Goal: Information Seeking & Learning: Compare options

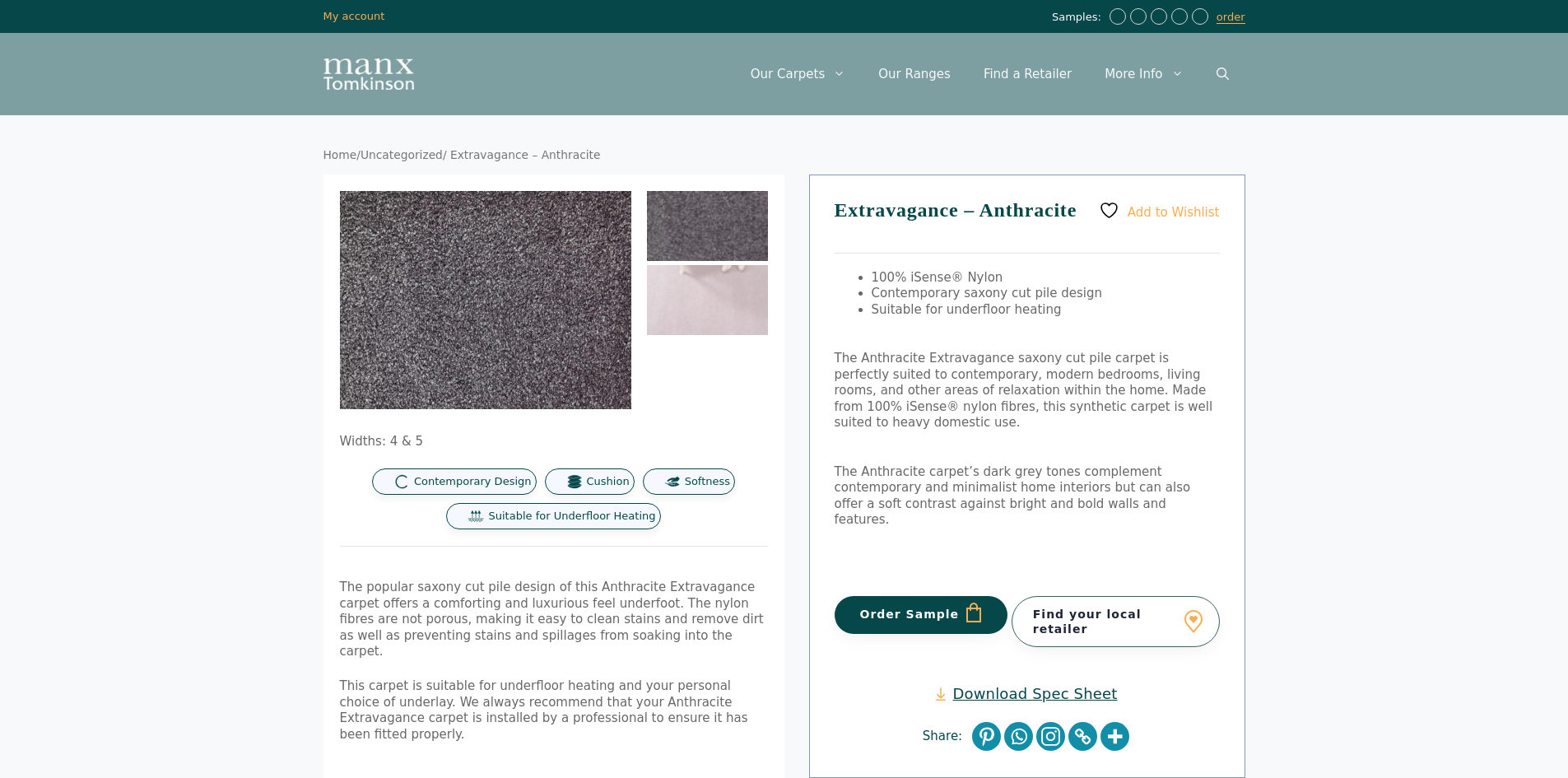
click at [709, 296] on img at bounding box center [707, 300] width 121 height 70
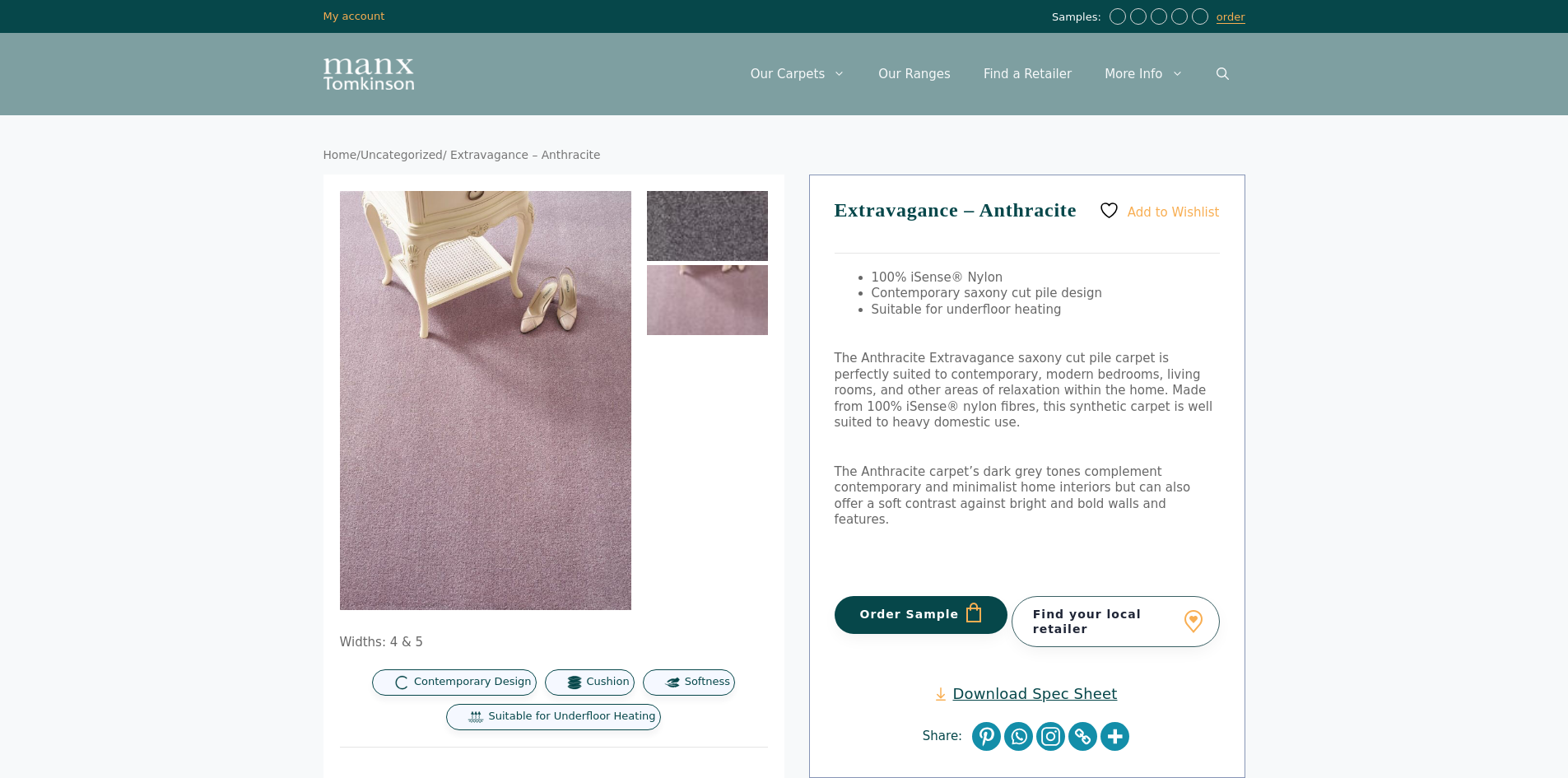
click at [698, 225] on img at bounding box center [707, 225] width 121 height 70
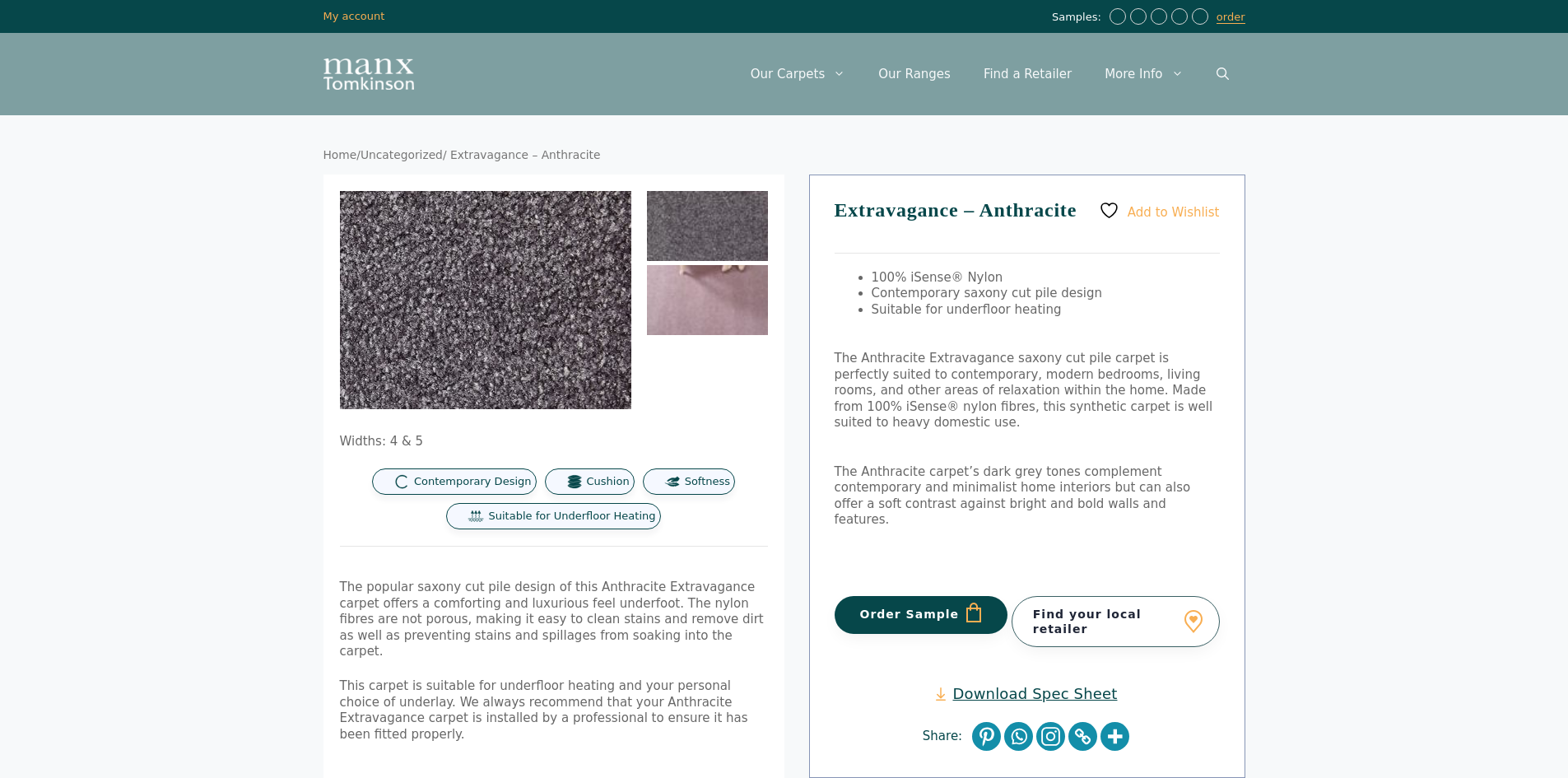
click at [698, 300] on img at bounding box center [707, 300] width 121 height 70
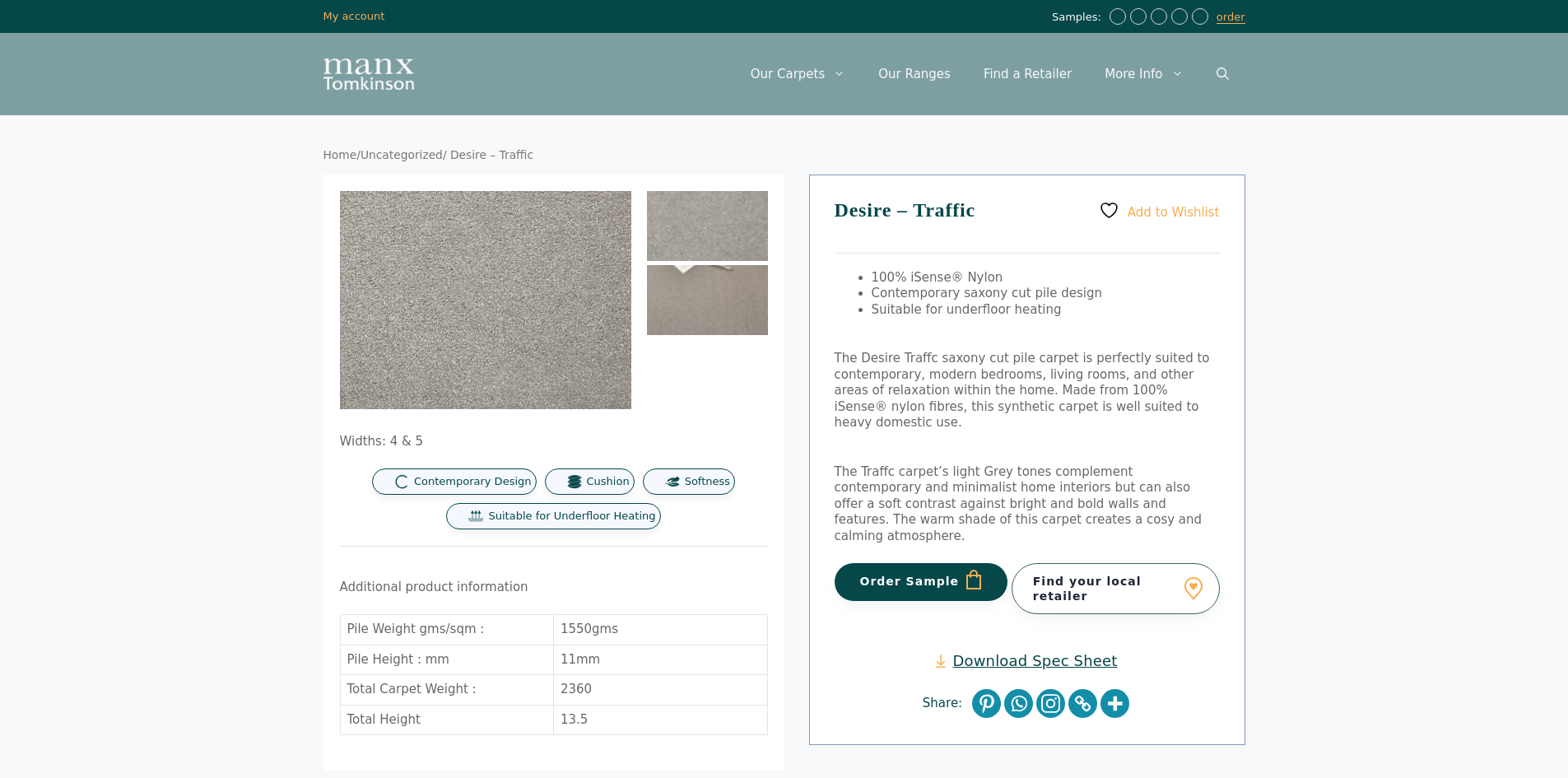
click at [676, 306] on img at bounding box center [707, 300] width 121 height 70
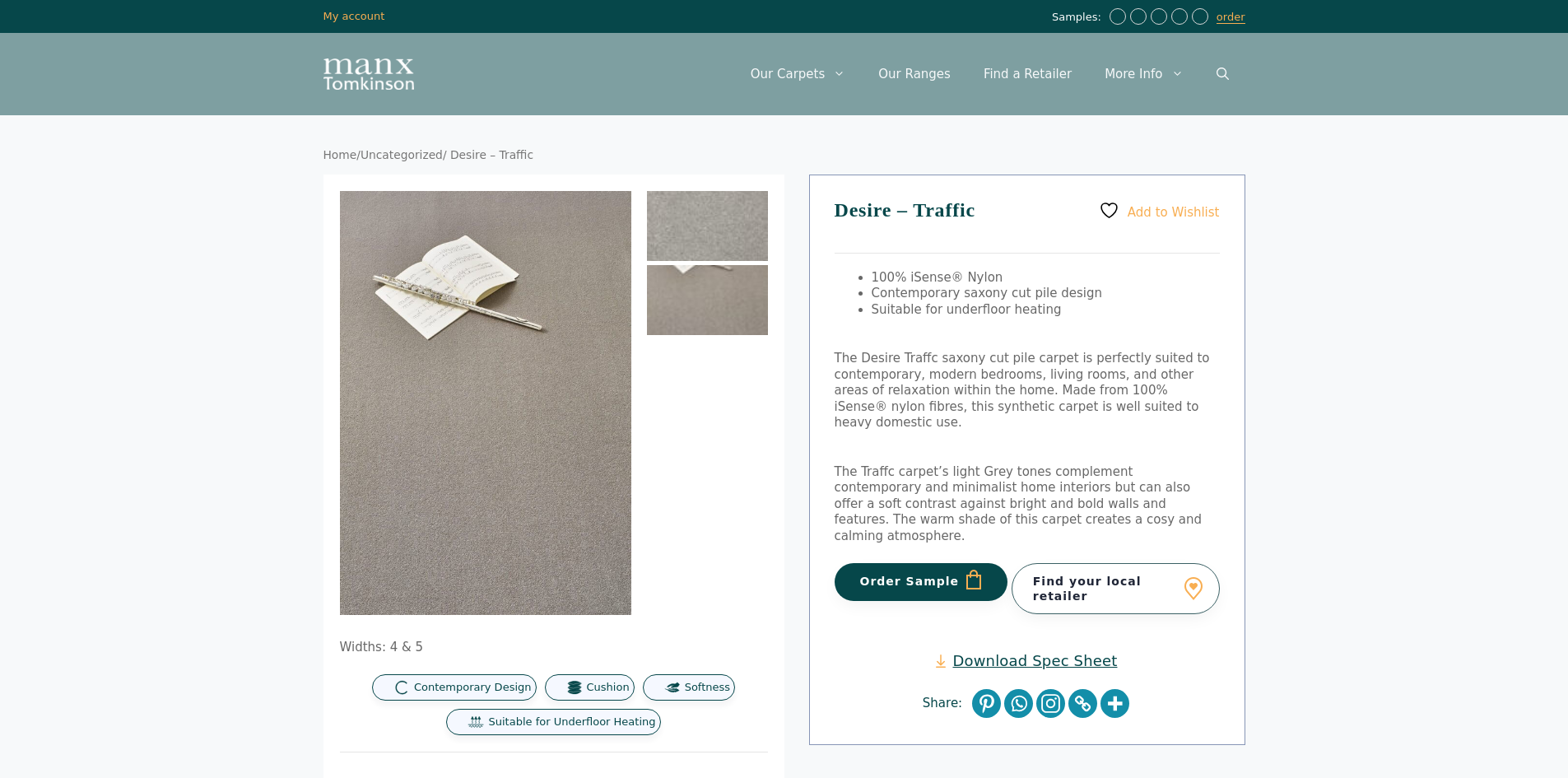
click at [698, 233] on img at bounding box center [707, 225] width 121 height 70
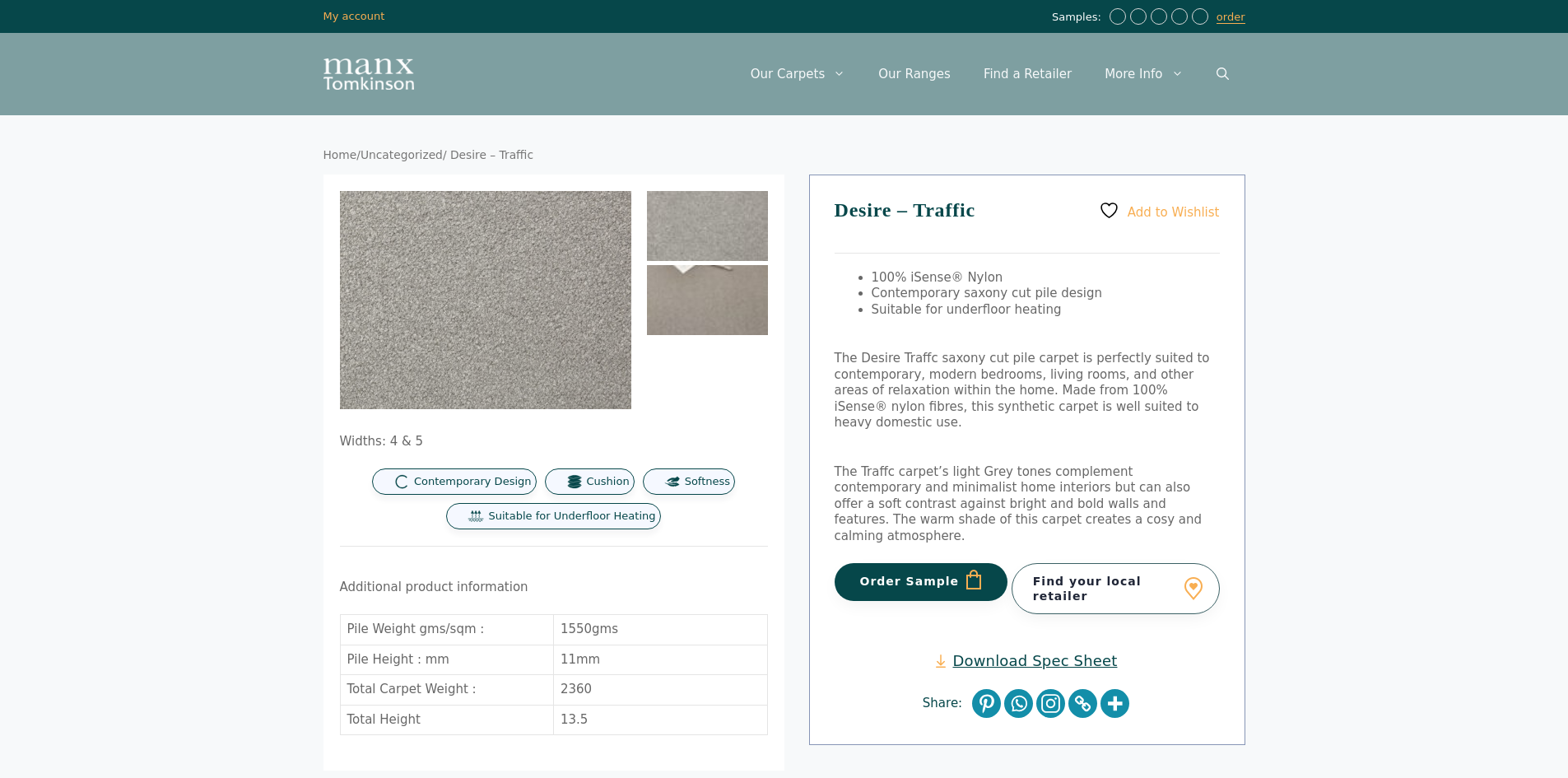
click at [762, 317] on img at bounding box center [707, 300] width 121 height 70
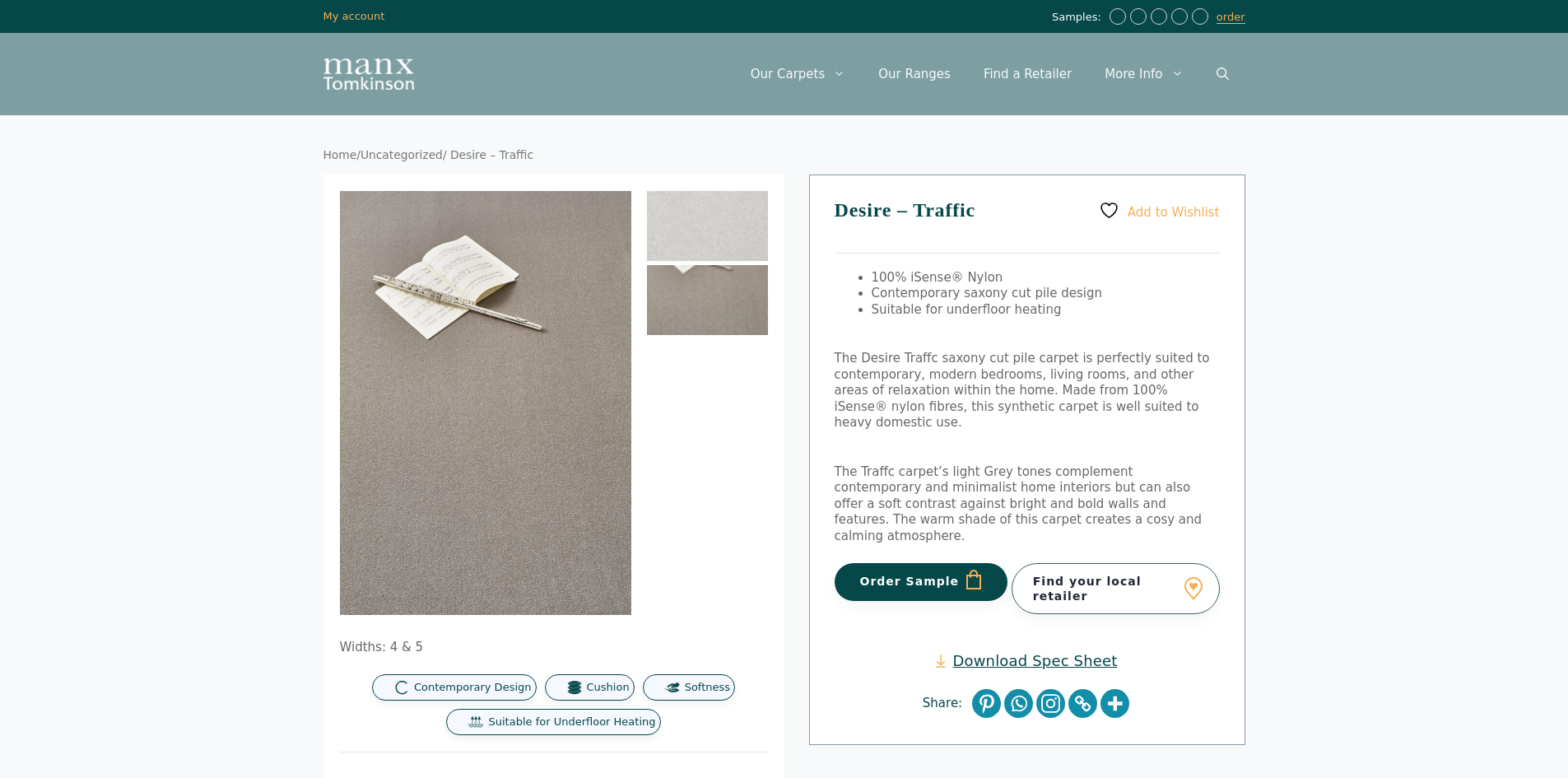
click at [779, 197] on div "Widths: 4 & 5 Contemporary Design [GEOGRAPHIC_DATA] Softness Suitable for Under…" at bounding box center [554, 575] width 461 height 802
click at [716, 223] on img at bounding box center [707, 225] width 121 height 70
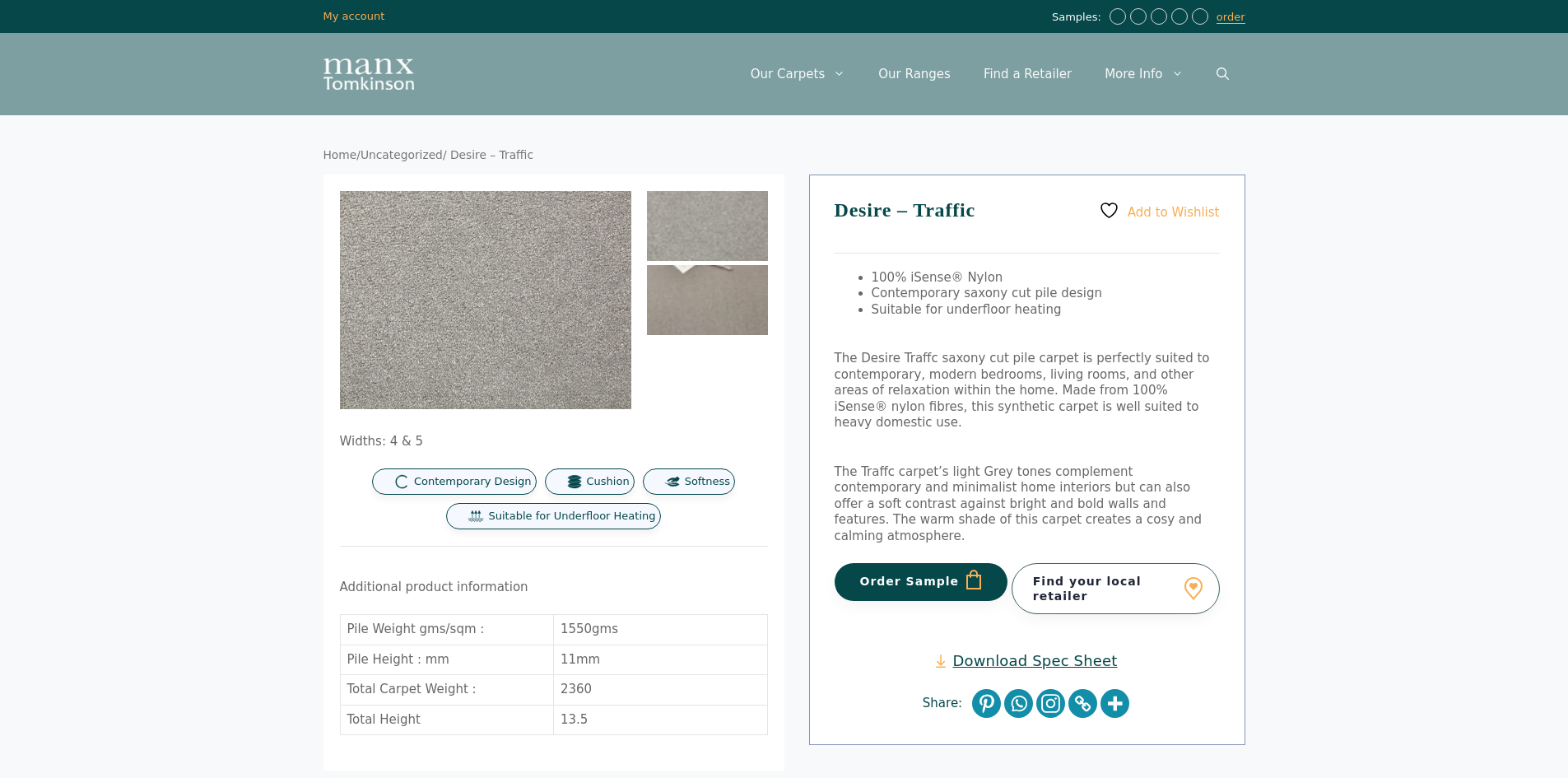
click at [710, 314] on img at bounding box center [707, 300] width 121 height 70
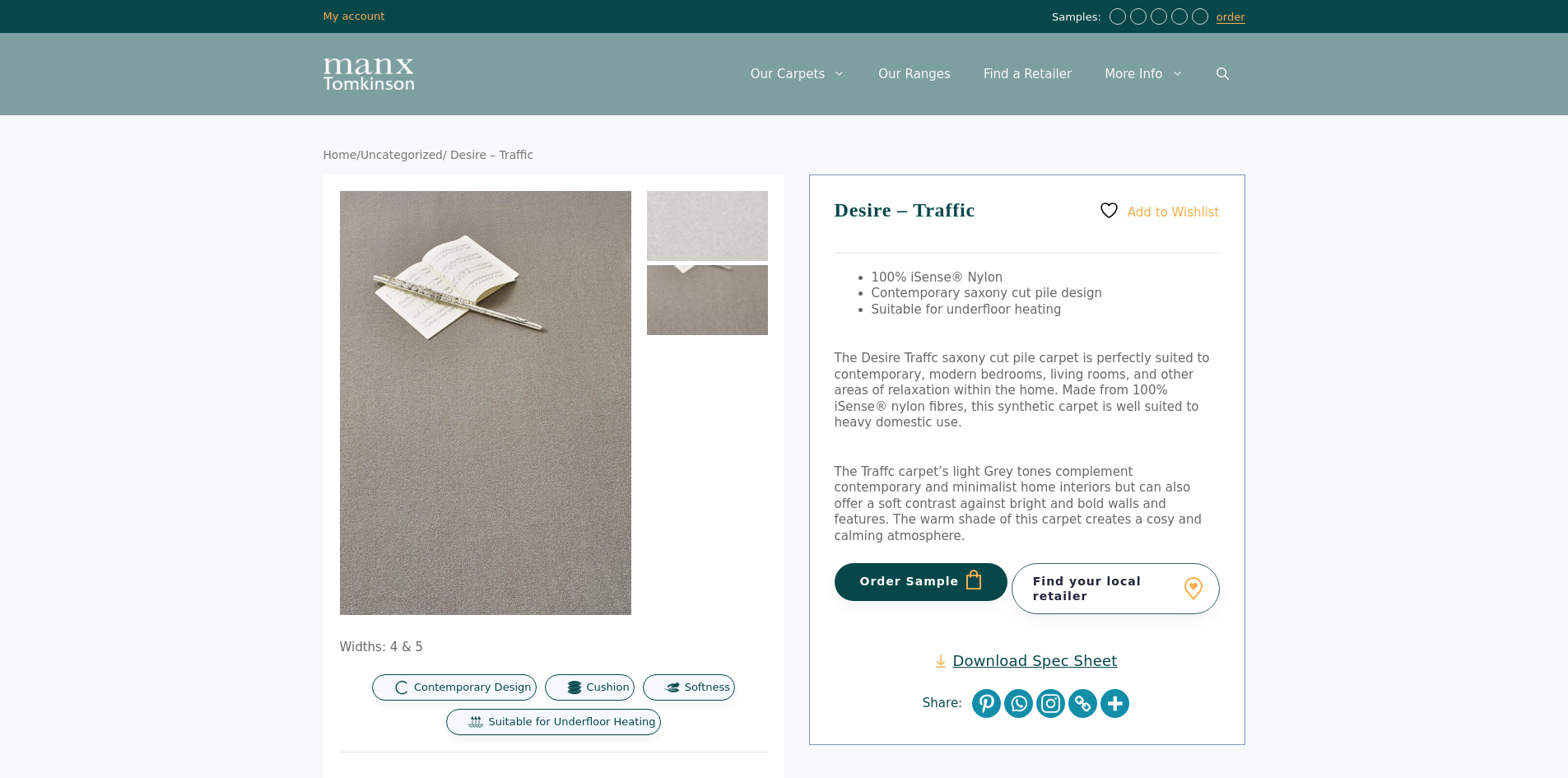
click at [981, 348] on div "Add to Wishlist Desire – Traffic 100% iSense® Nylon Contemporary saxony cut pil…" at bounding box center [1026, 460] width 436 height 571
